Goal: Task Accomplishment & Management: Manage account settings

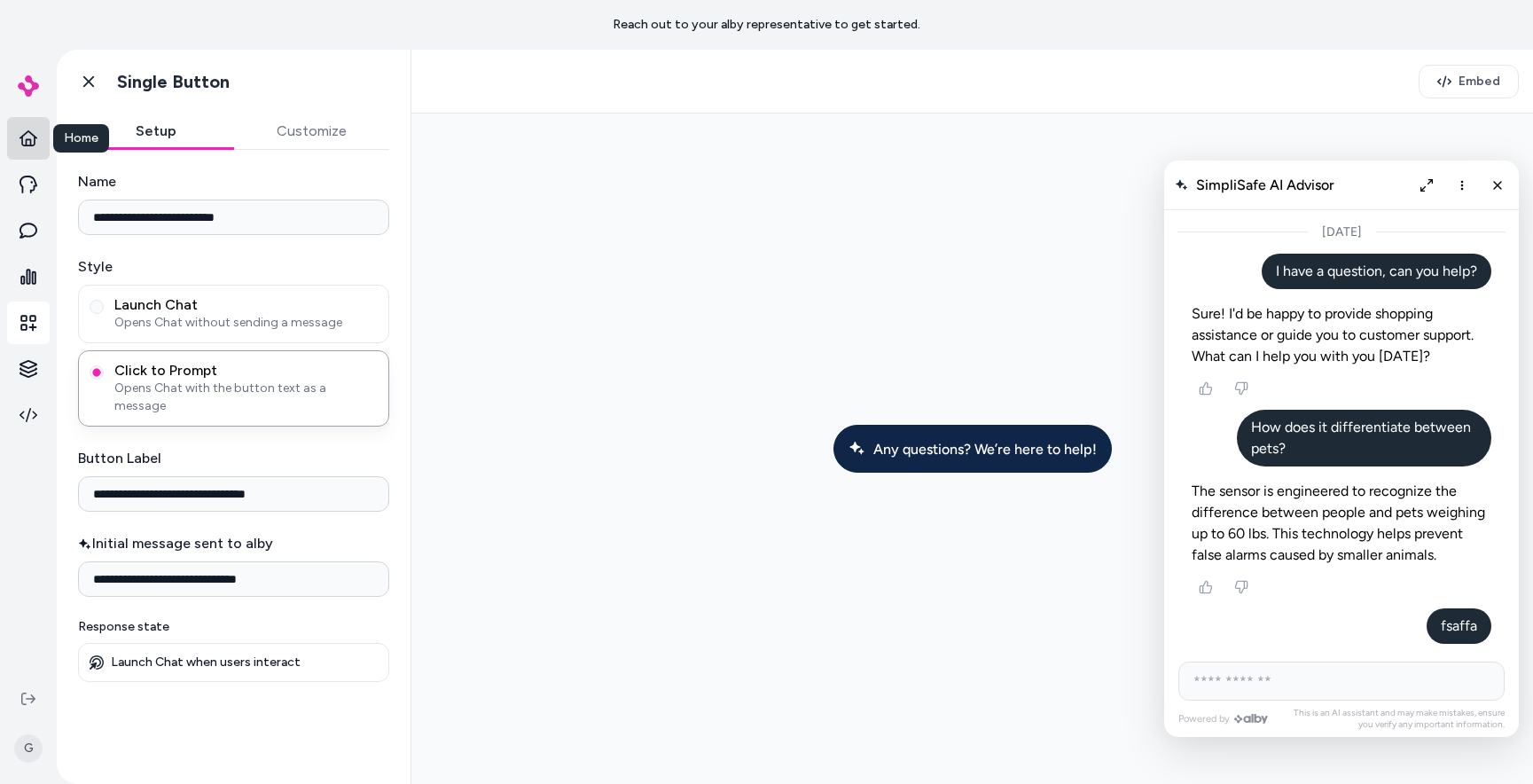
scroll to position [519, 0]
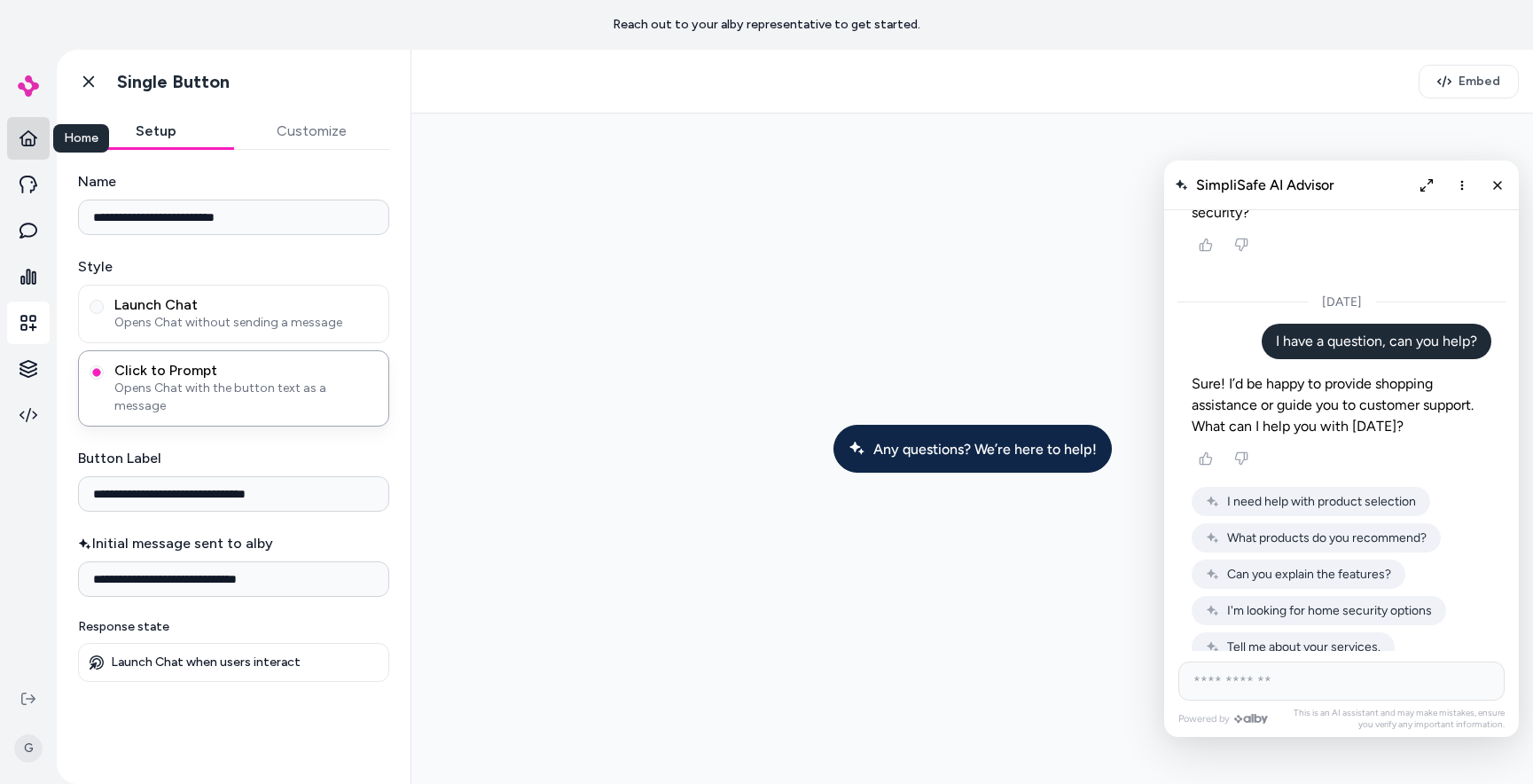
click at [22, 137] on icon at bounding box center [28, 138] width 17 height 16
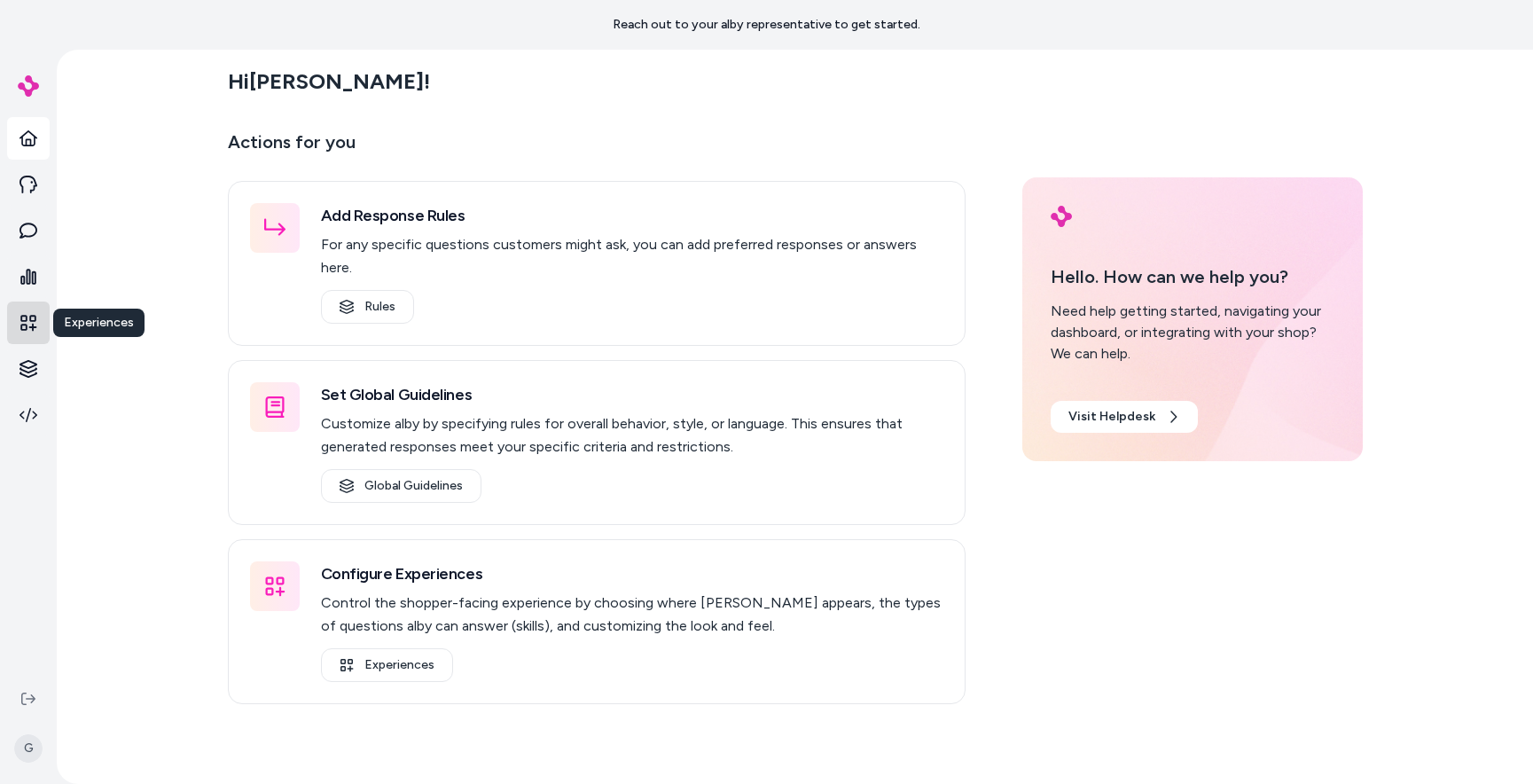
click at [21, 318] on icon at bounding box center [28, 323] width 16 height 16
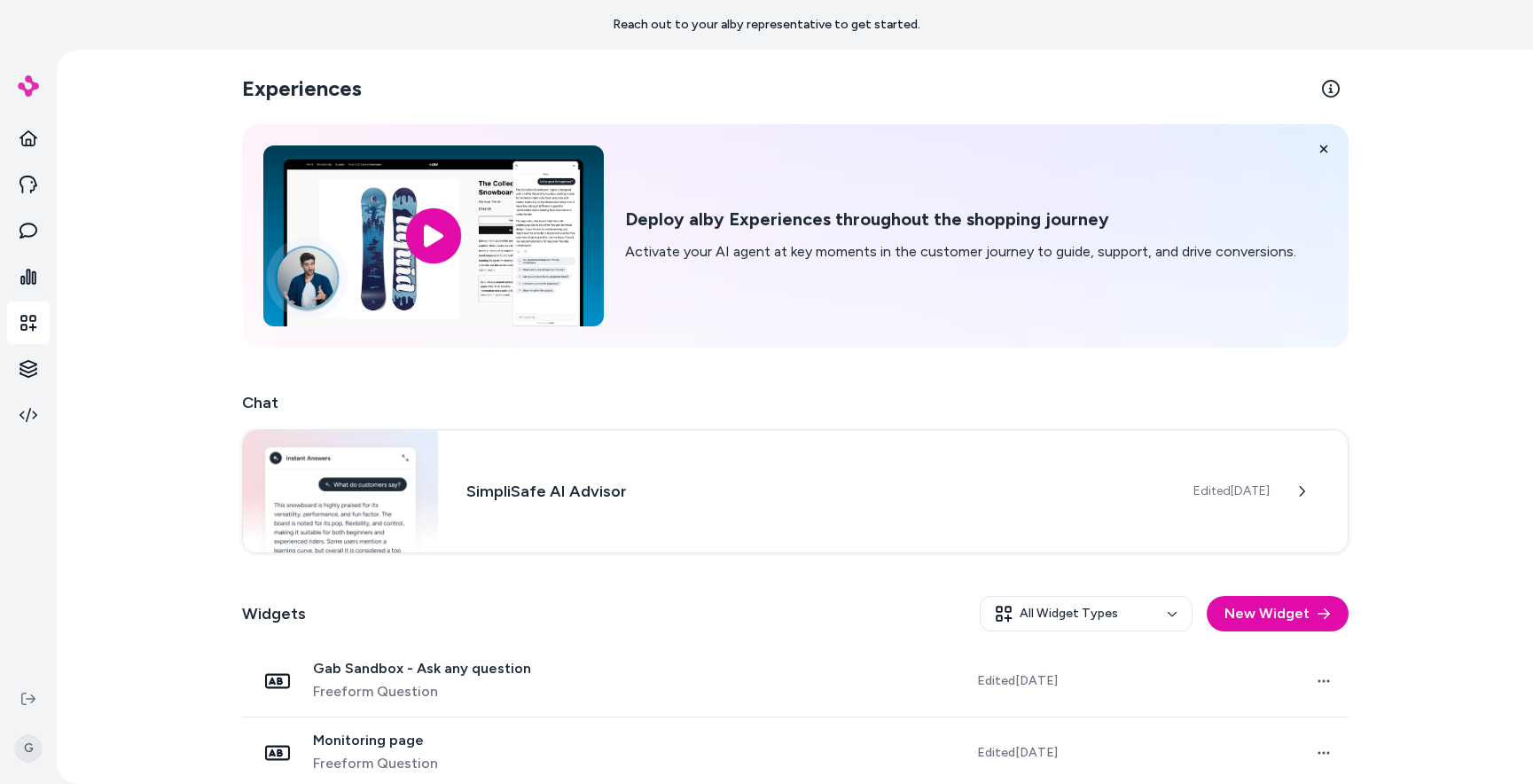
scroll to position [183, 0]
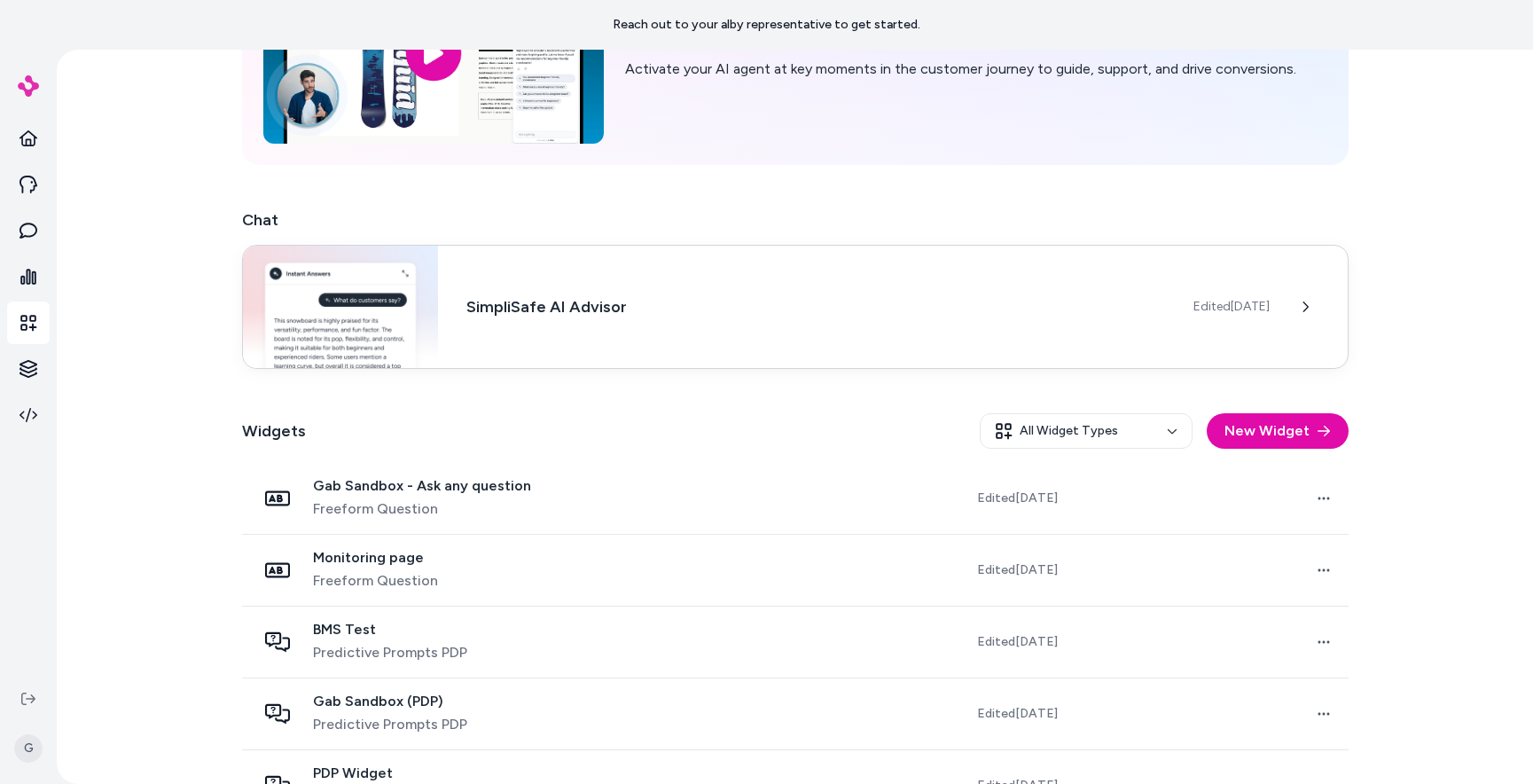
click at [691, 296] on h3 "SimpliSafe AI Advisor" at bounding box center [815, 307] width 698 height 25
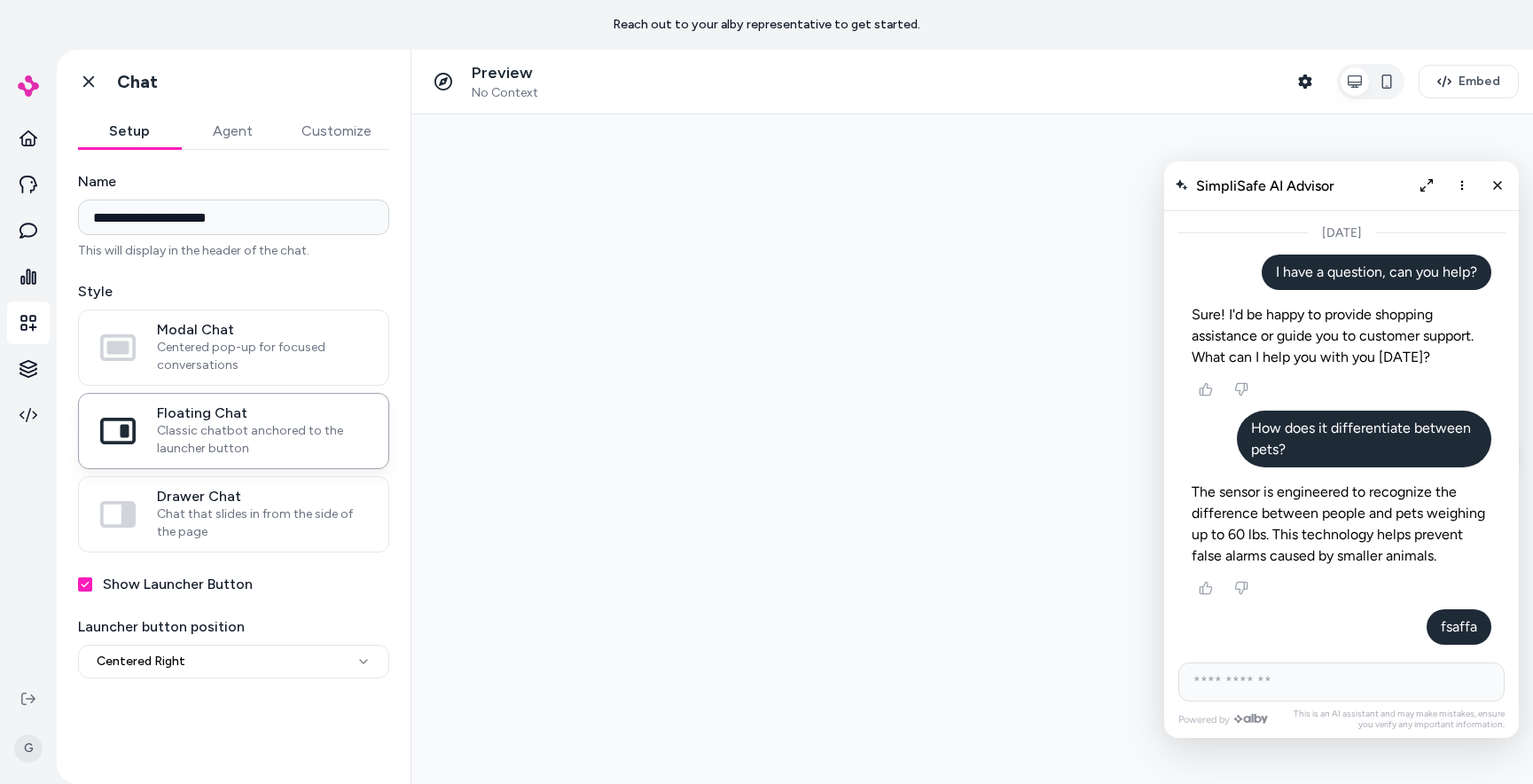
scroll to position [320, 0]
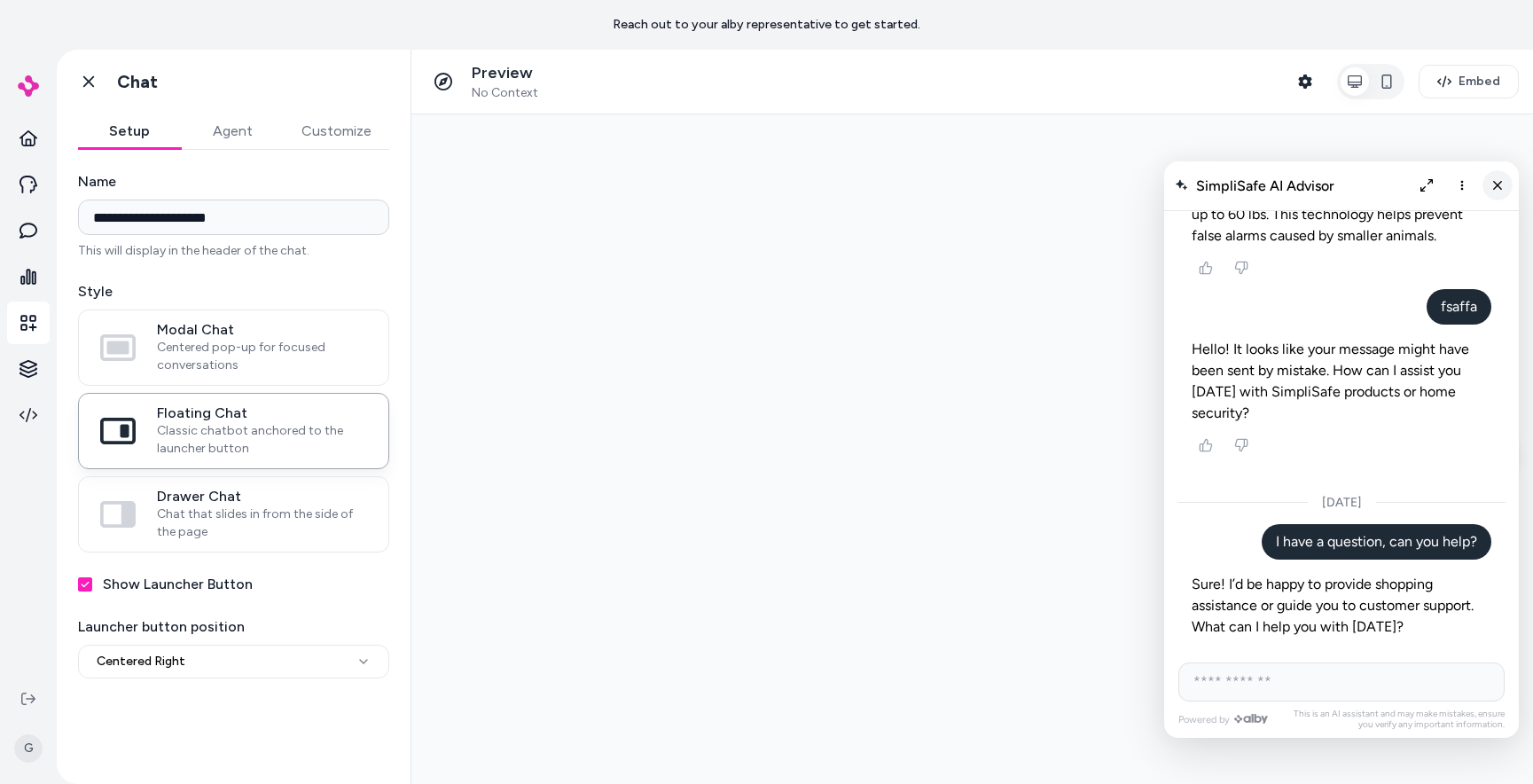
click at [1501, 179] on icon "Close chat" at bounding box center [1498, 186] width 15 height 15
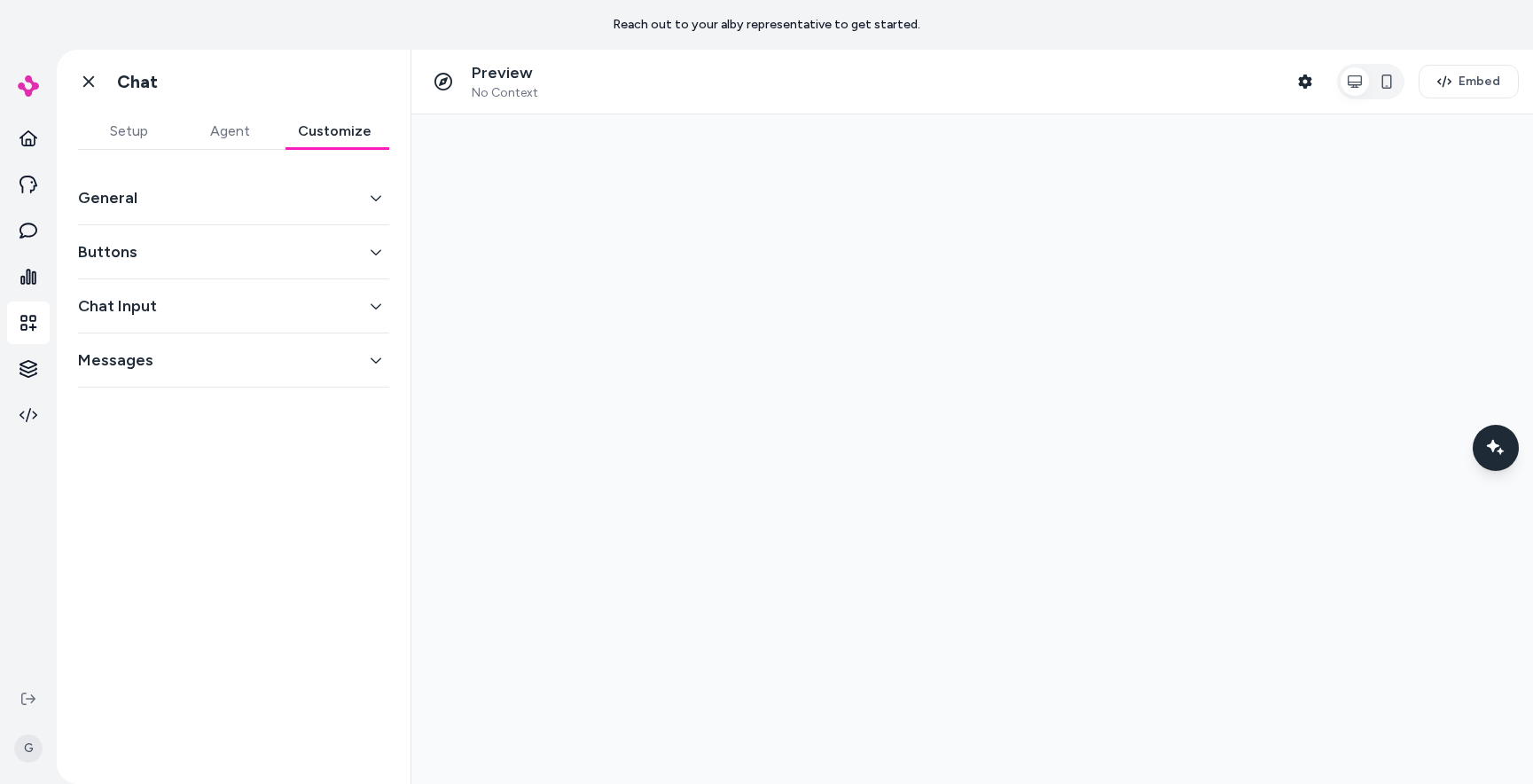
click at [359, 130] on button "Customize" at bounding box center [334, 131] width 109 height 36
click at [271, 191] on button "General" at bounding box center [233, 197] width 311 height 25
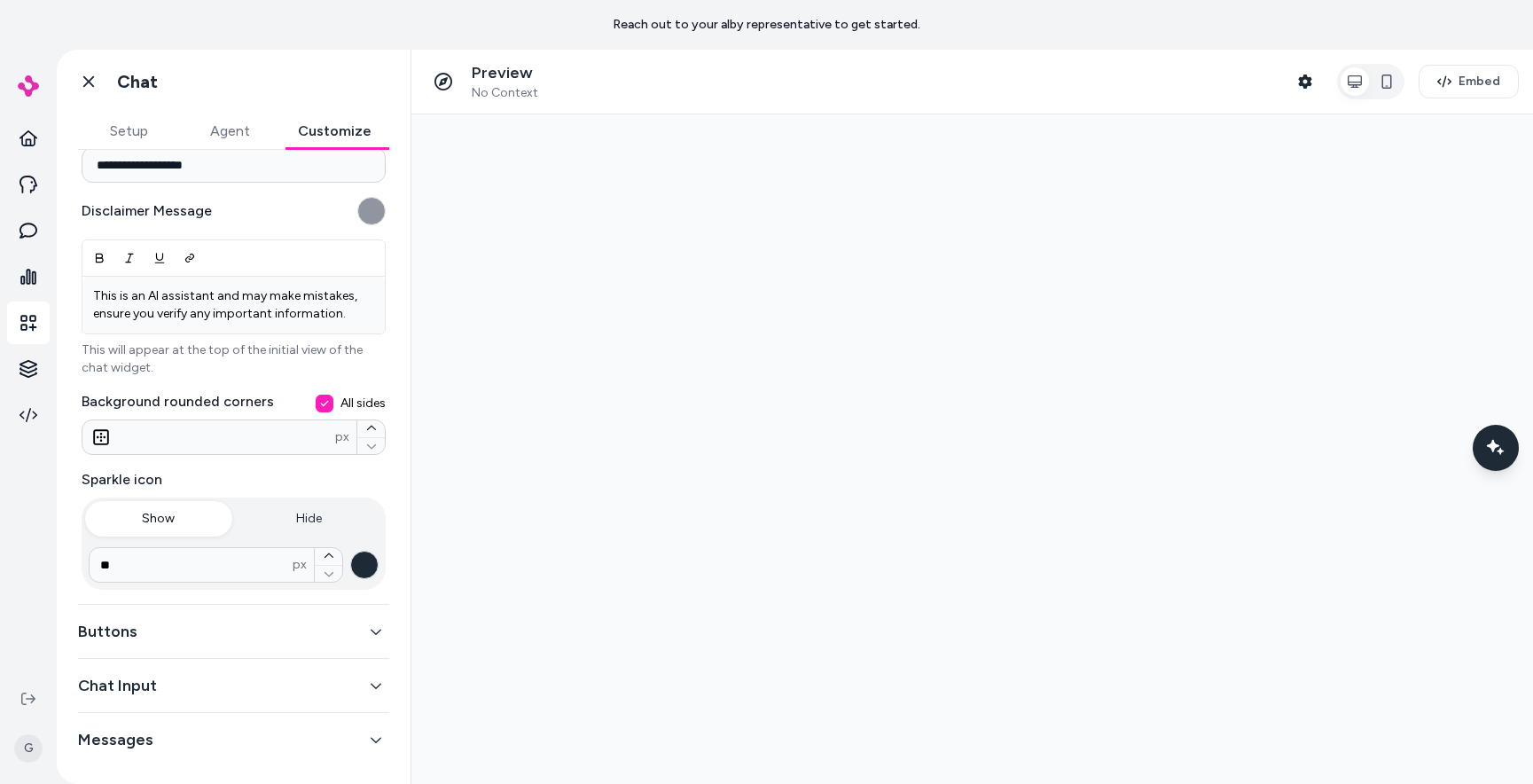
scroll to position [251, 0]
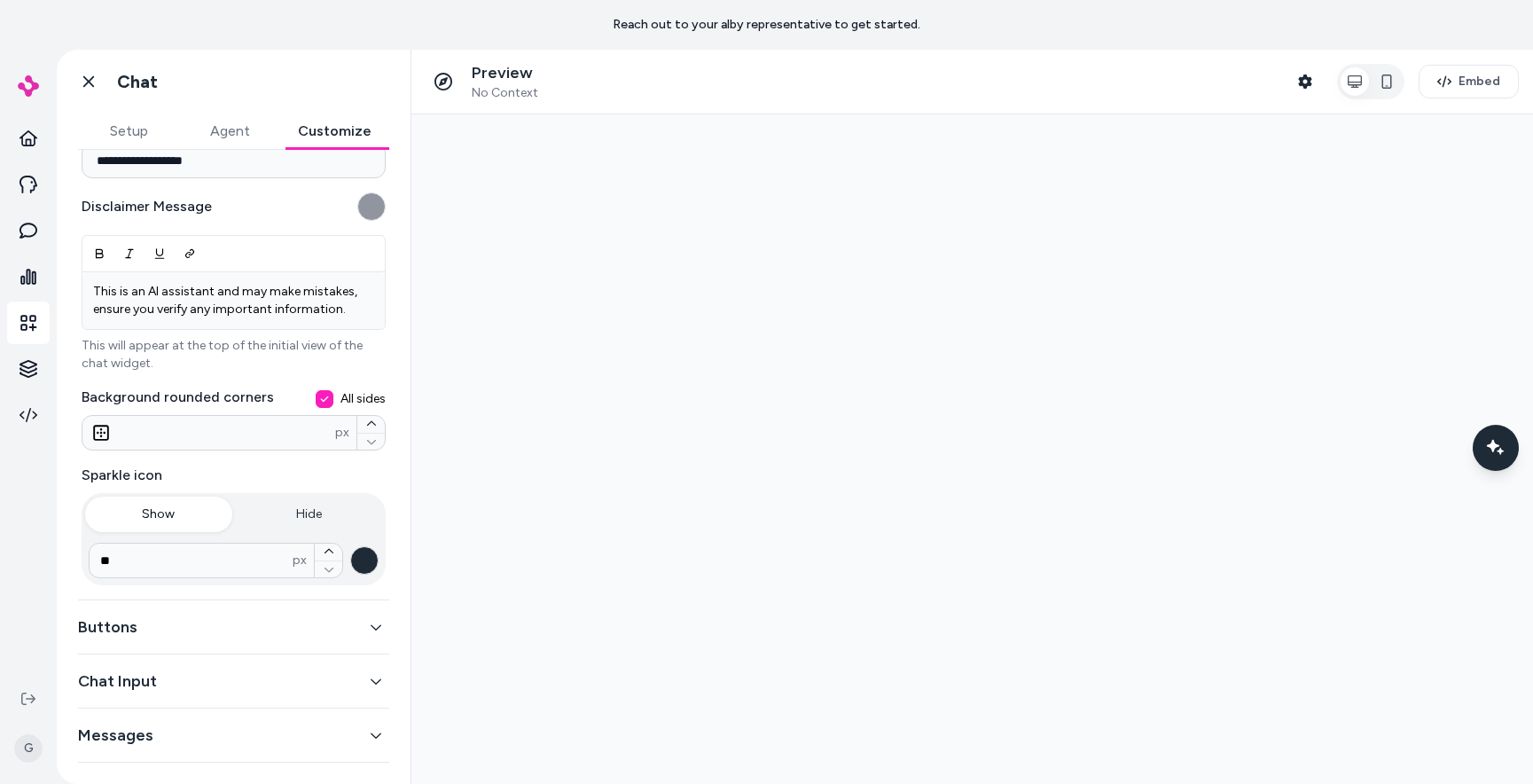
click at [166, 630] on button "Buttons" at bounding box center [233, 627] width 311 height 25
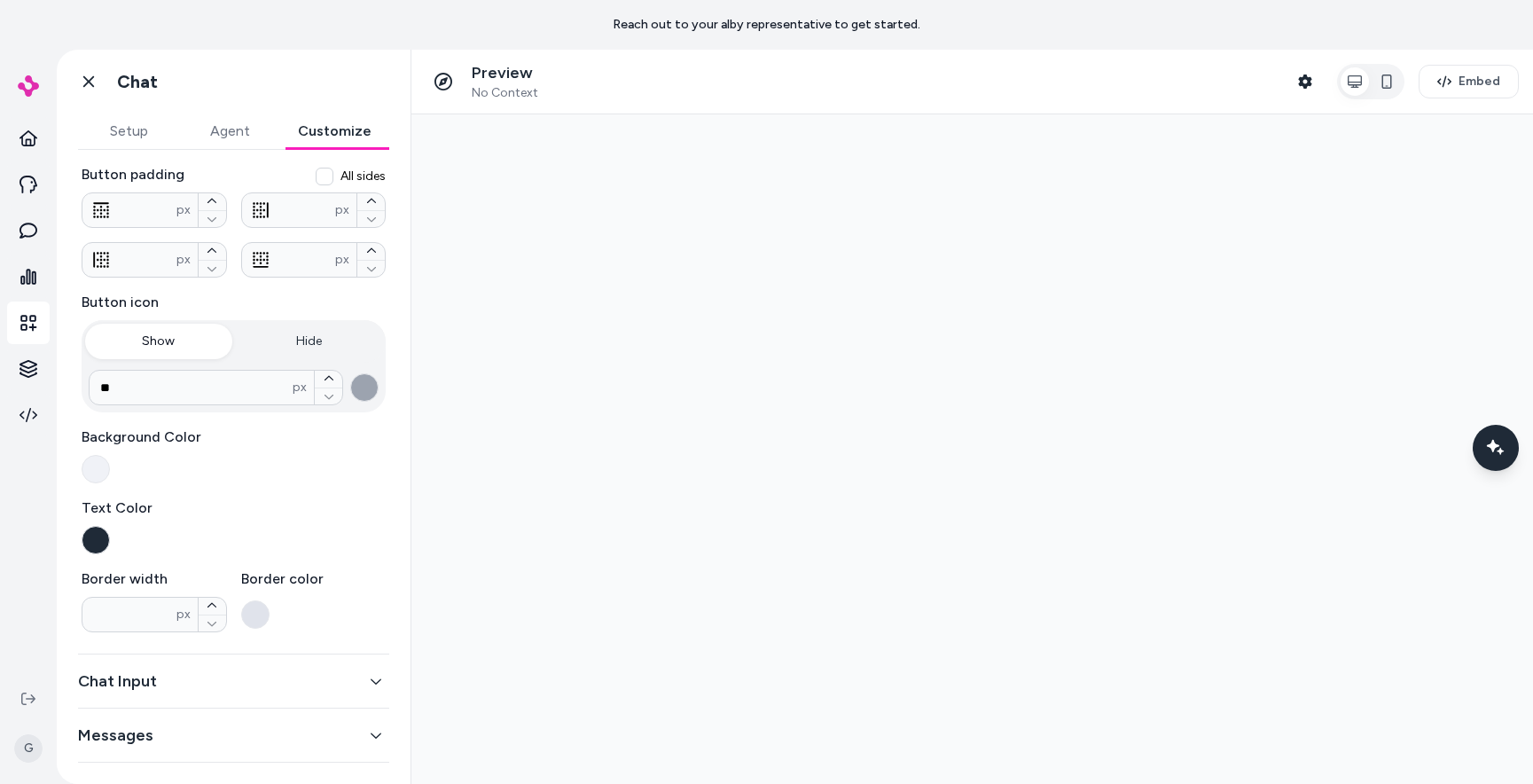
click at [122, 691] on button "Chat Input" at bounding box center [233, 681] width 311 height 25
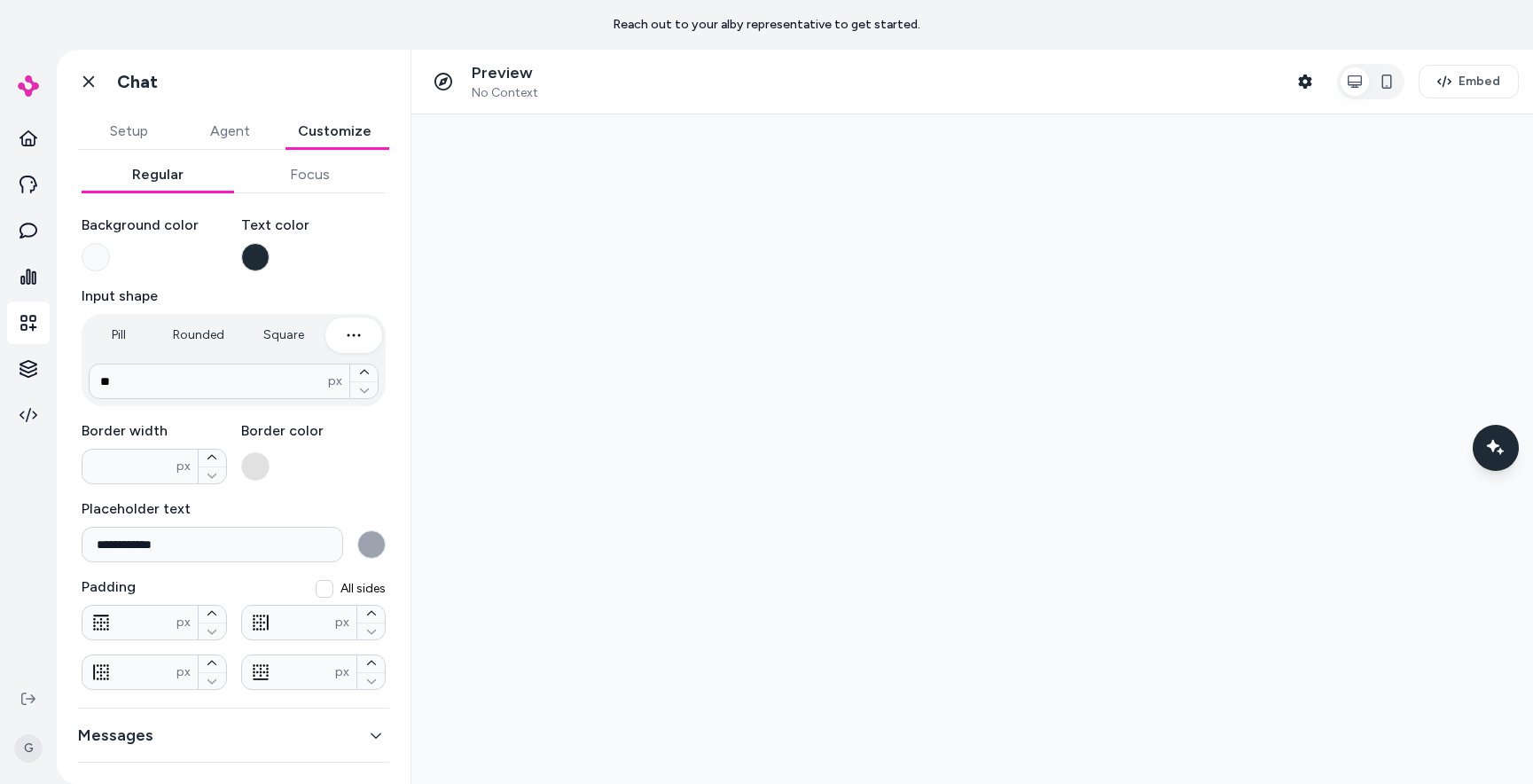
scroll to position [179, 0]
click at [119, 729] on button "Messages" at bounding box center [233, 735] width 311 height 25
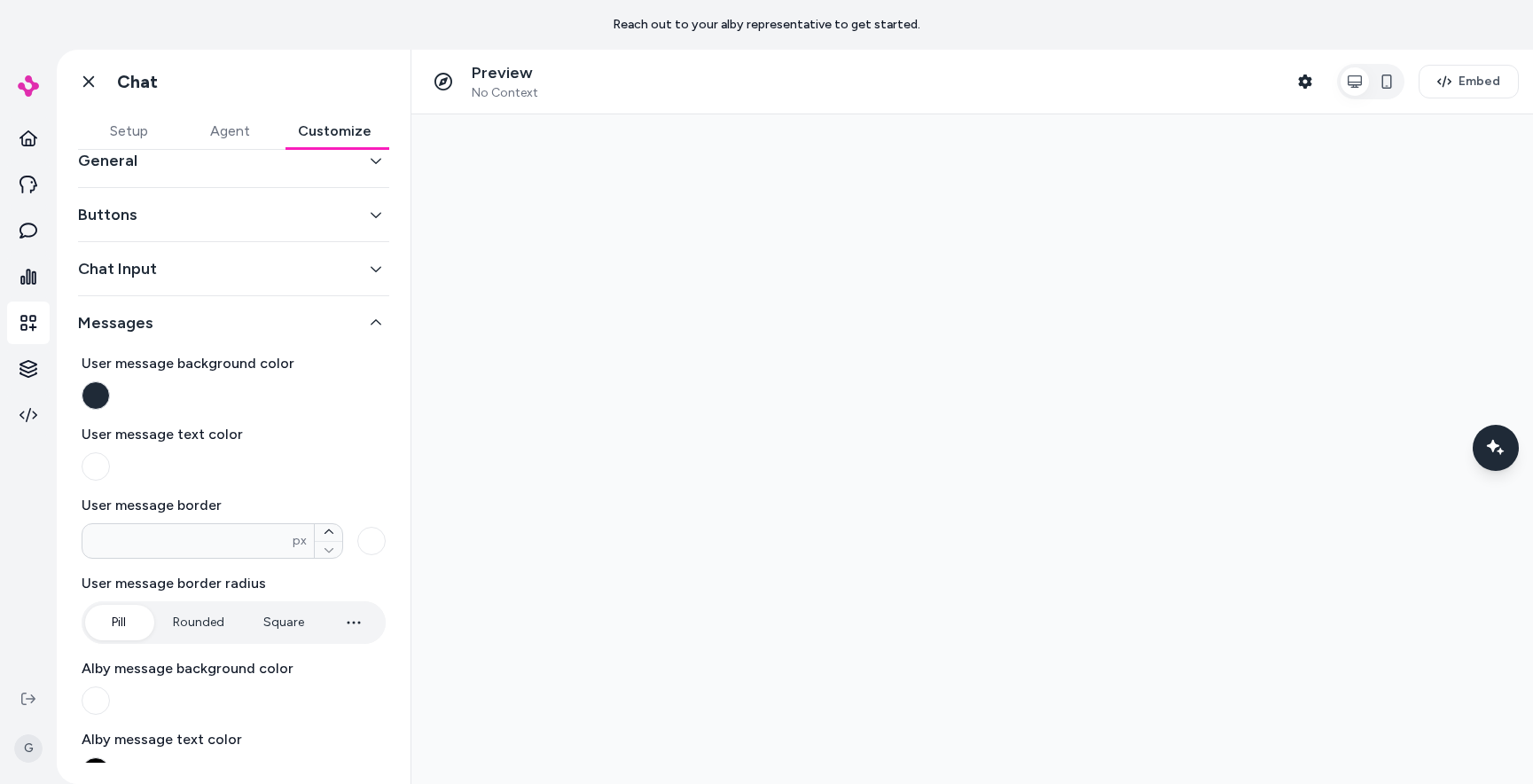
scroll to position [0, 0]
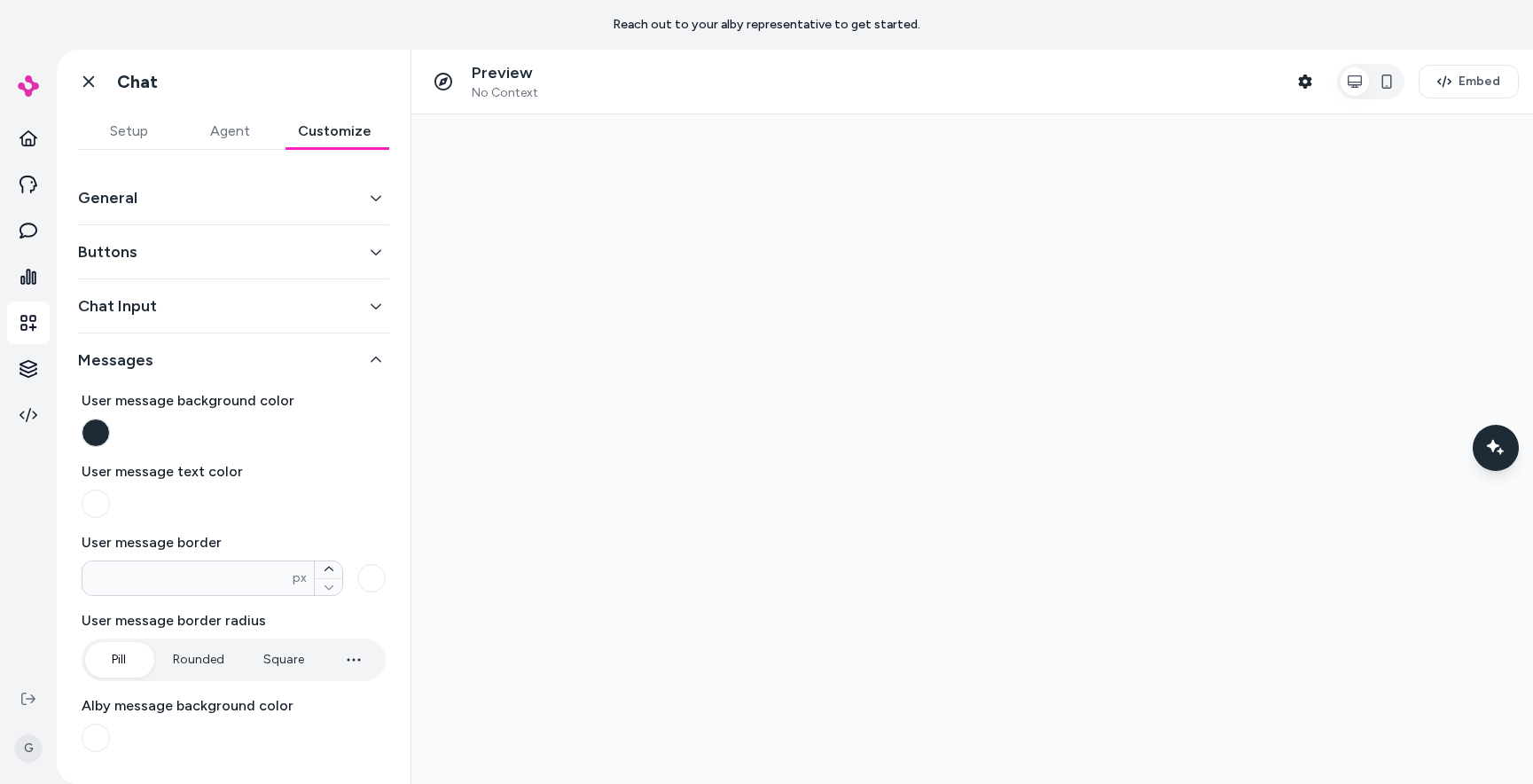
click at [177, 196] on button "General" at bounding box center [233, 197] width 311 height 25
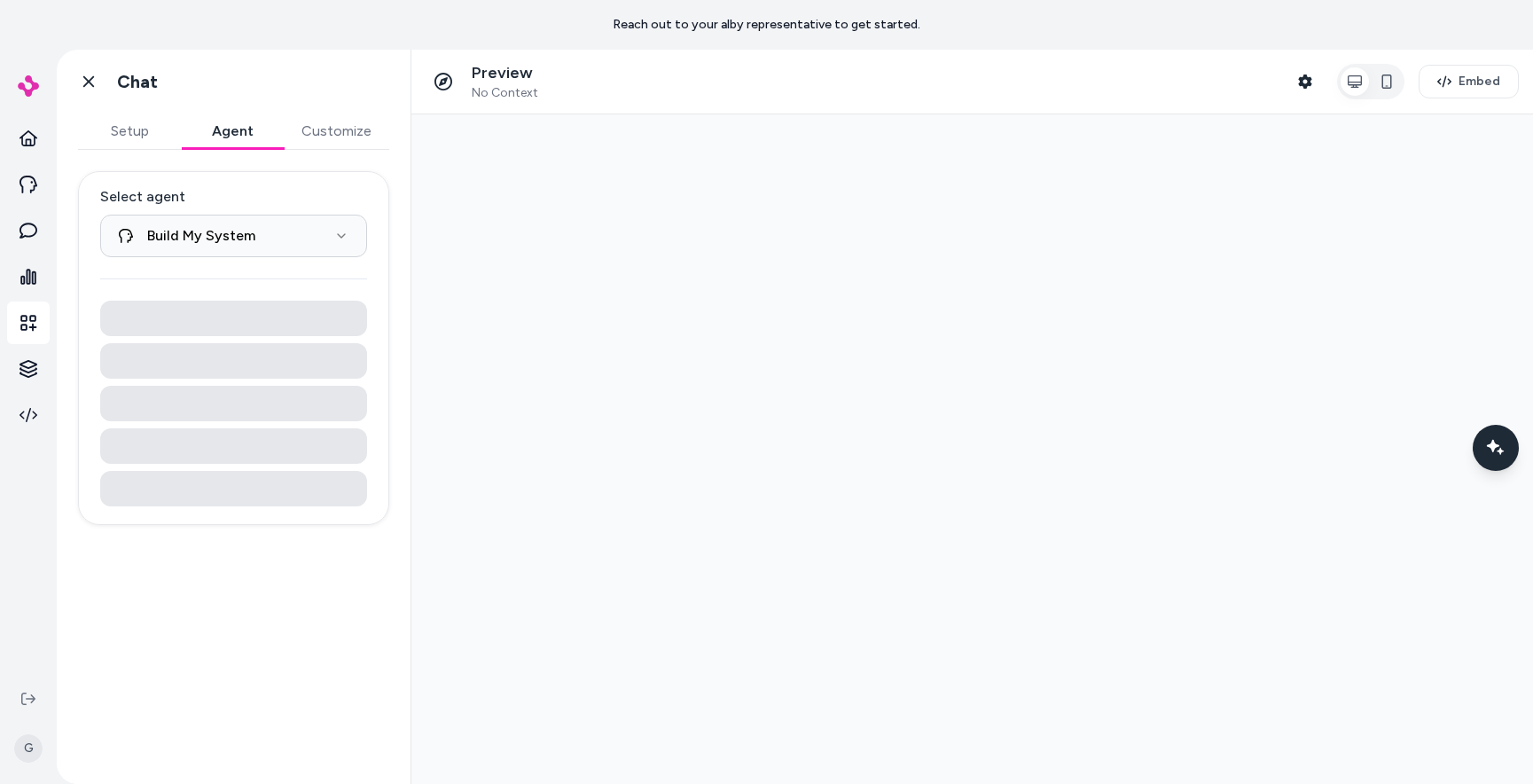
click at [209, 137] on button "Agent" at bounding box center [232, 131] width 103 height 36
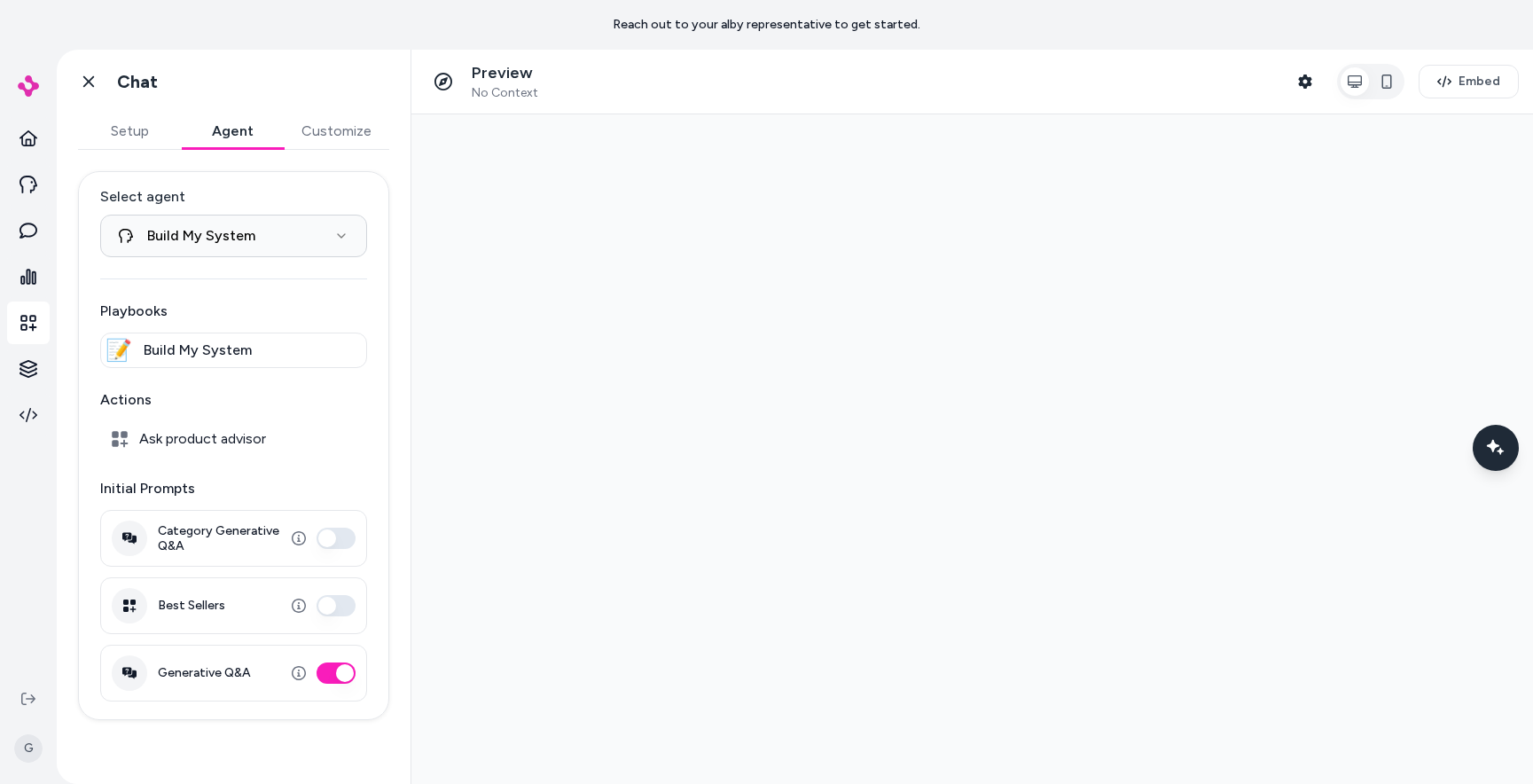
click at [139, 125] on button "Setup" at bounding box center [129, 131] width 103 height 36
